Goal: Information Seeking & Learning: Learn about a topic

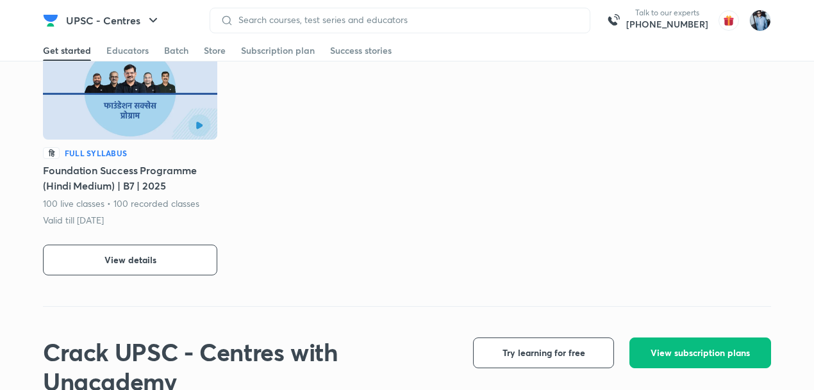
scroll to position [682, 0]
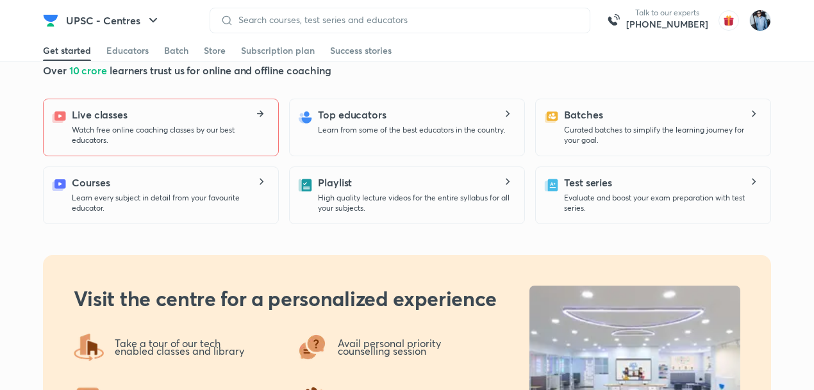
click at [262, 113] on icon at bounding box center [262, 114] width 4 height 6
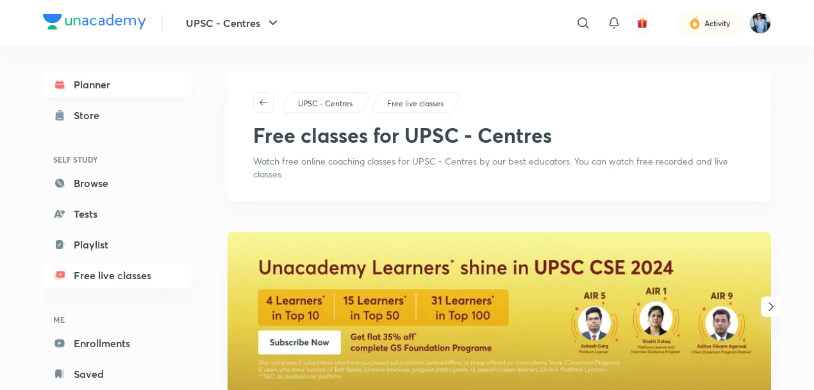
click at [99, 87] on link "Planner" at bounding box center [117, 85] width 149 height 26
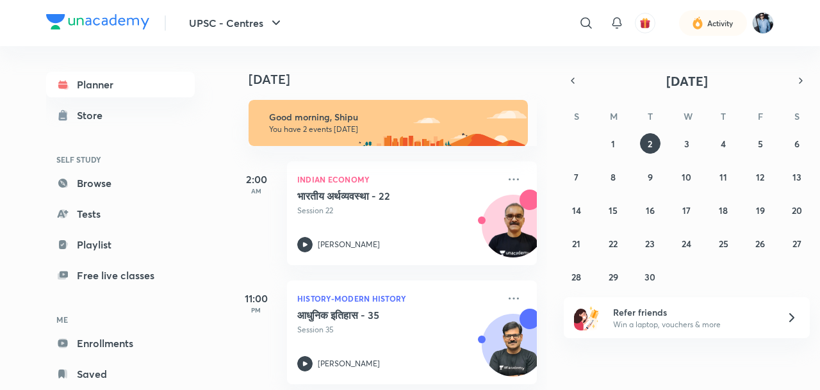
scroll to position [15, 0]
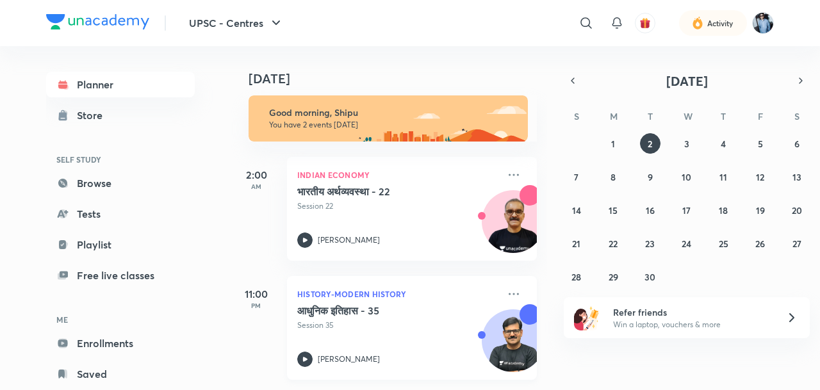
click at [492, 330] on img at bounding box center [514, 348] width 62 height 62
